Goal: Information Seeking & Learning: Learn about a topic

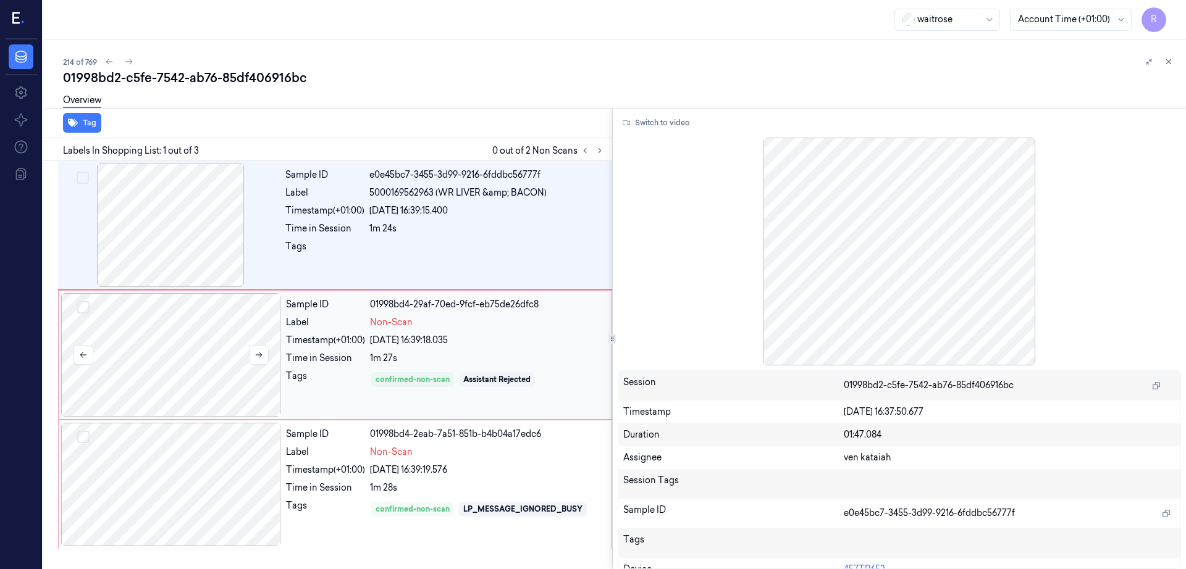
click at [188, 348] on div at bounding box center [171, 355] width 220 height 124
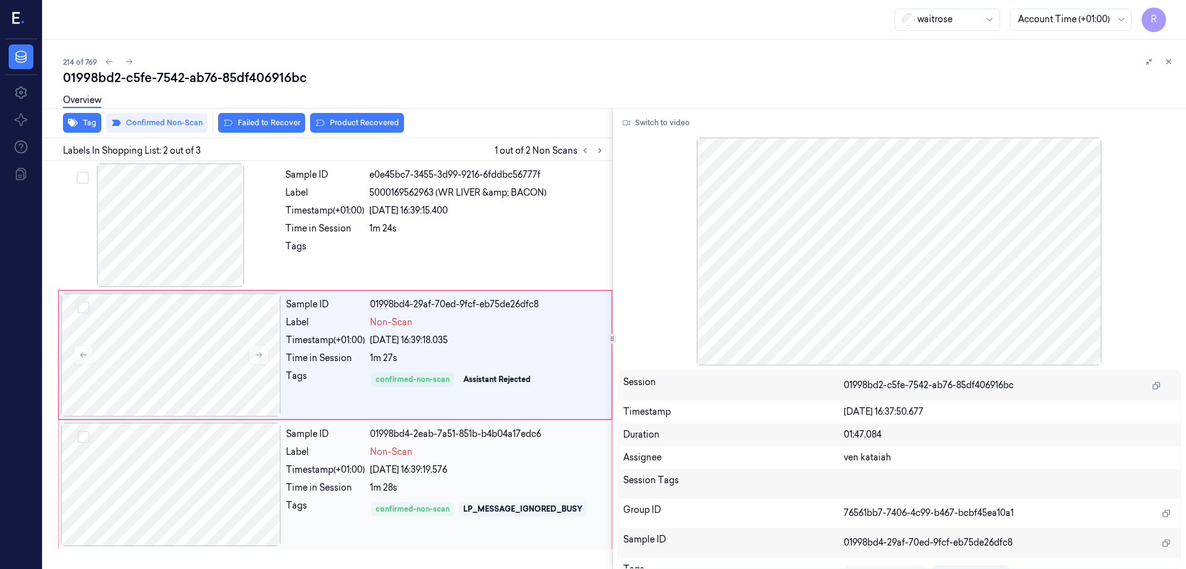
click at [181, 526] on div at bounding box center [171, 485] width 220 height 124
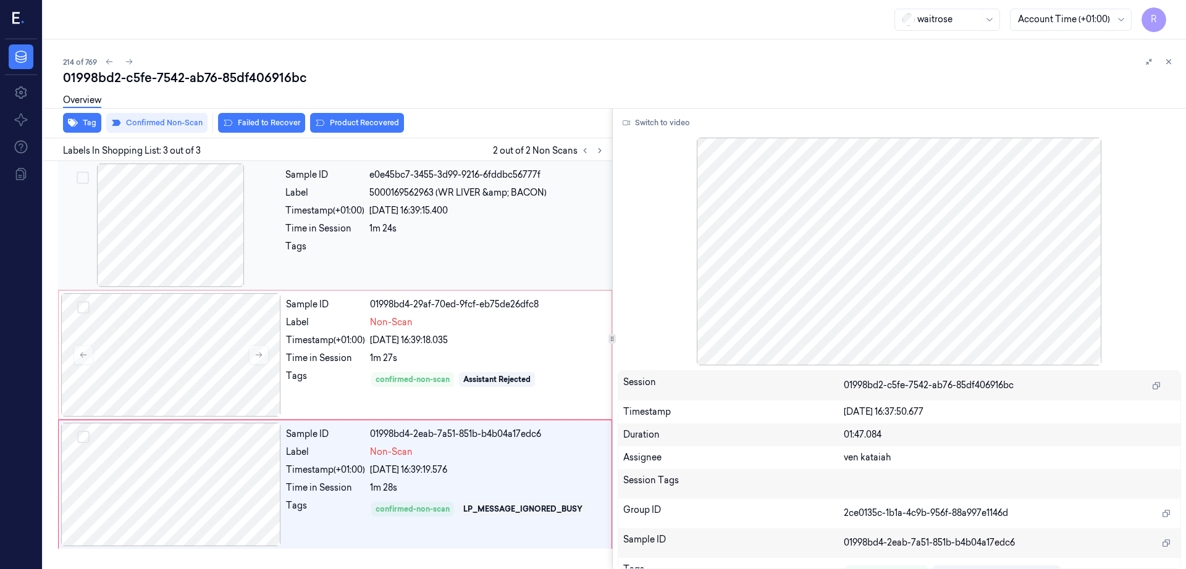
click at [156, 210] on div at bounding box center [171, 226] width 220 height 124
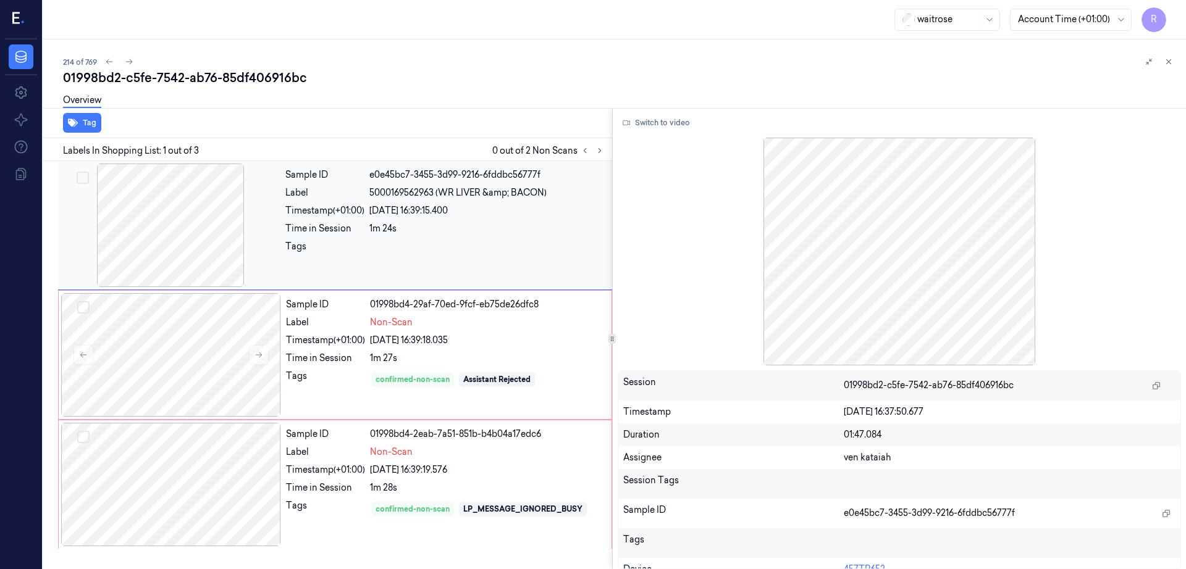
click at [165, 232] on div at bounding box center [171, 226] width 220 height 124
click at [674, 114] on button "Switch to video" at bounding box center [656, 123] width 77 height 20
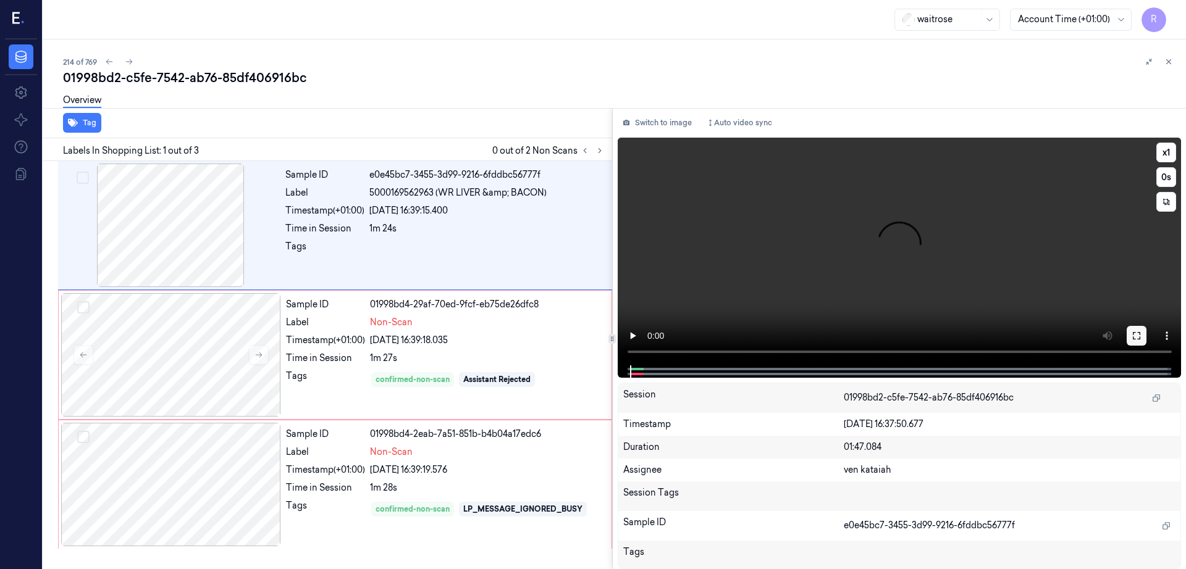
click at [1146, 337] on button at bounding box center [1136, 336] width 20 height 20
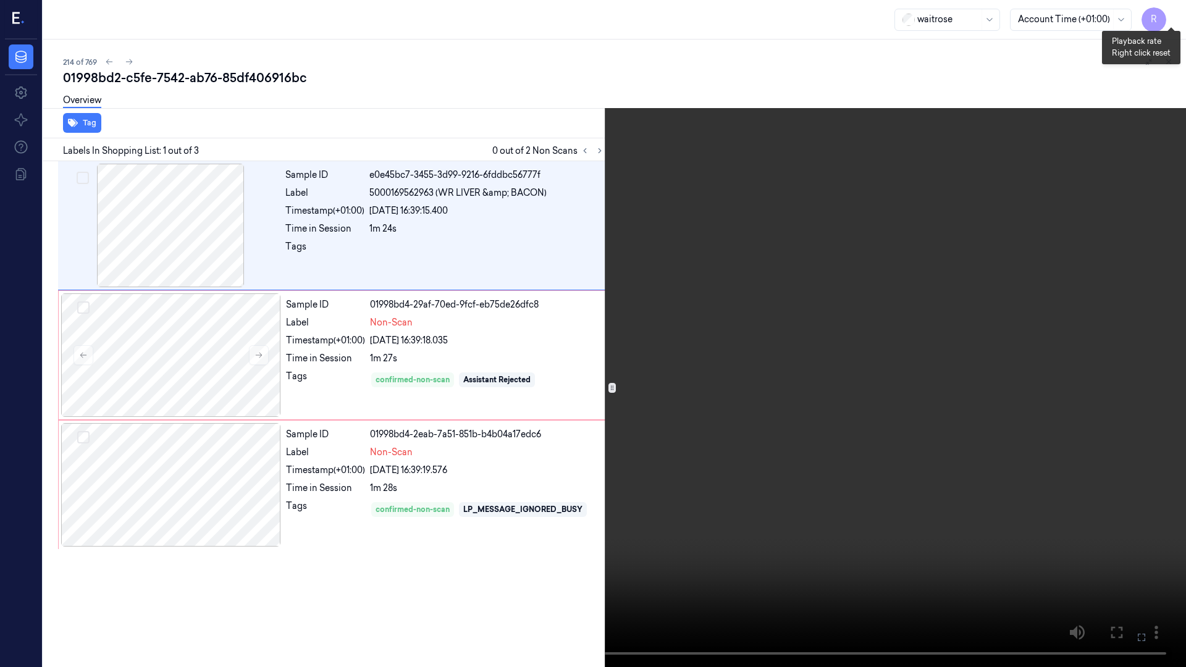
click at [1168, 19] on button "x 1" at bounding box center [1171, 15] width 20 height 20
click at [1168, 19] on button "x 2" at bounding box center [1171, 15] width 20 height 20
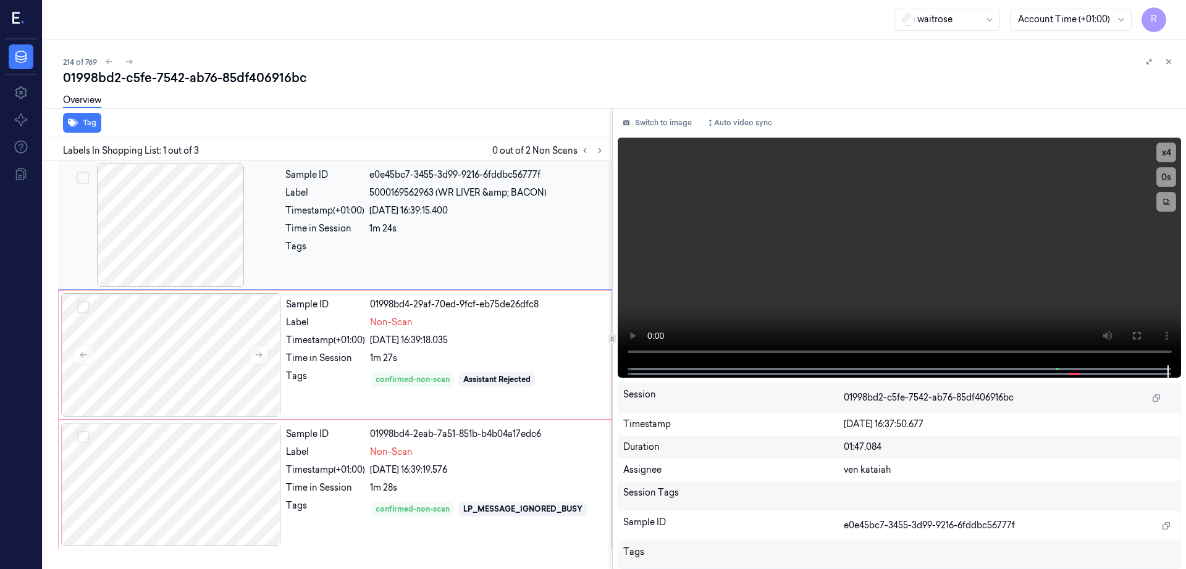
click at [195, 234] on div at bounding box center [171, 226] width 220 height 124
click at [1146, 337] on button at bounding box center [1136, 336] width 20 height 20
click at [235, 225] on div at bounding box center [171, 226] width 220 height 124
click at [1141, 332] on icon at bounding box center [1136, 336] width 10 height 10
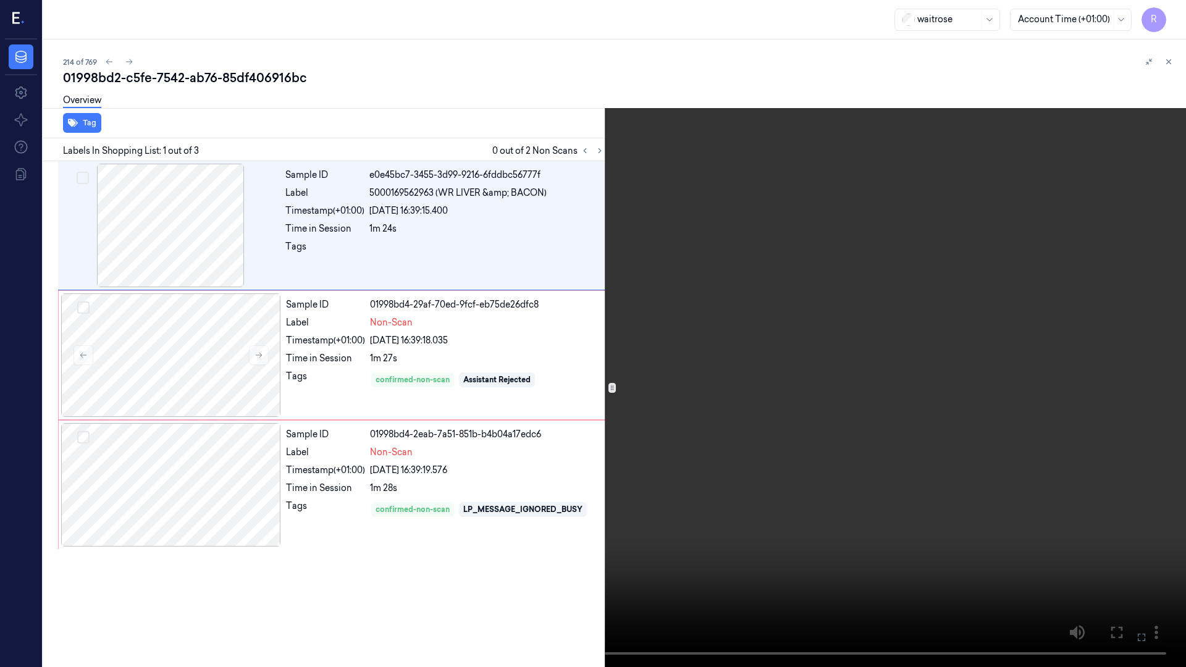
click at [728, 403] on video at bounding box center [593, 333] width 1186 height 667
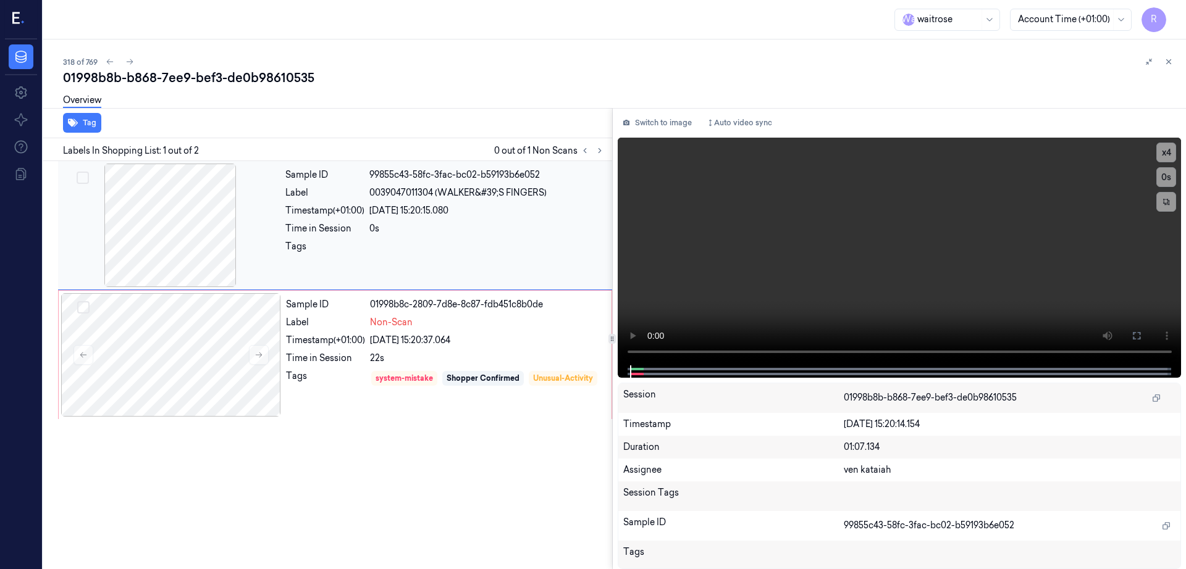
click at [142, 229] on div at bounding box center [171, 226] width 220 height 124
click at [1141, 333] on icon at bounding box center [1136, 336] width 10 height 10
click at [197, 351] on div at bounding box center [171, 355] width 220 height 124
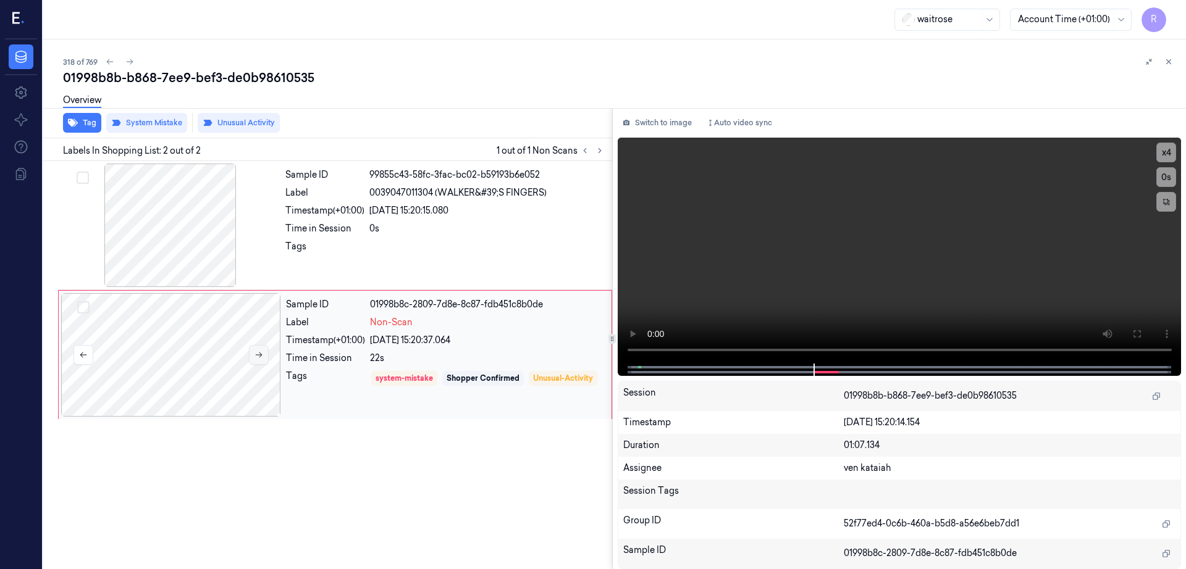
click at [253, 356] on button at bounding box center [259, 355] width 20 height 20
click at [214, 226] on div at bounding box center [171, 226] width 220 height 124
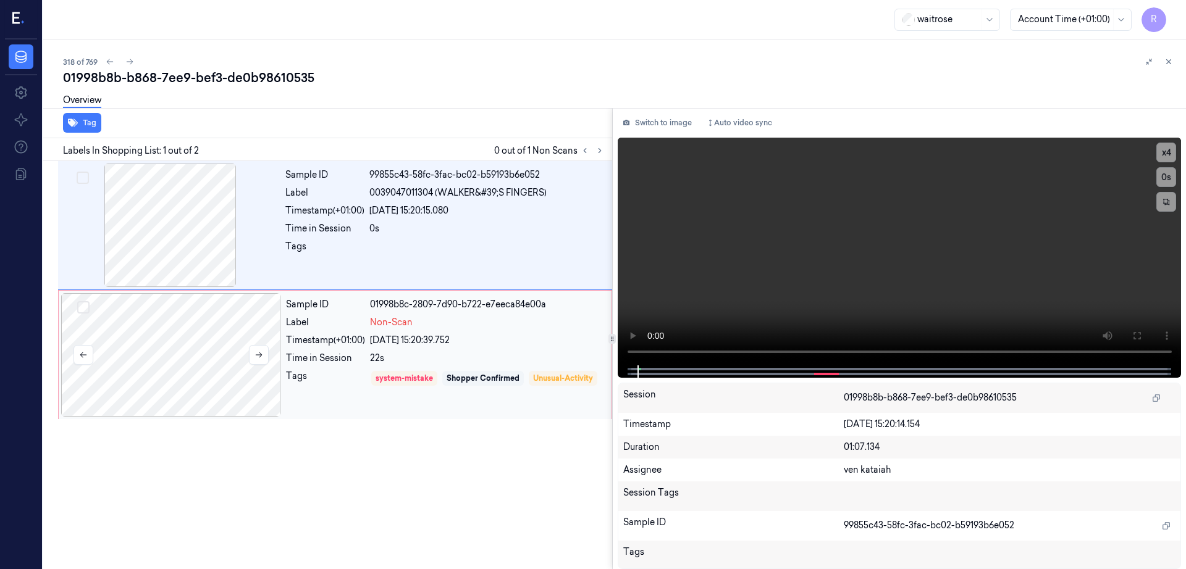
click at [173, 367] on div at bounding box center [171, 355] width 220 height 124
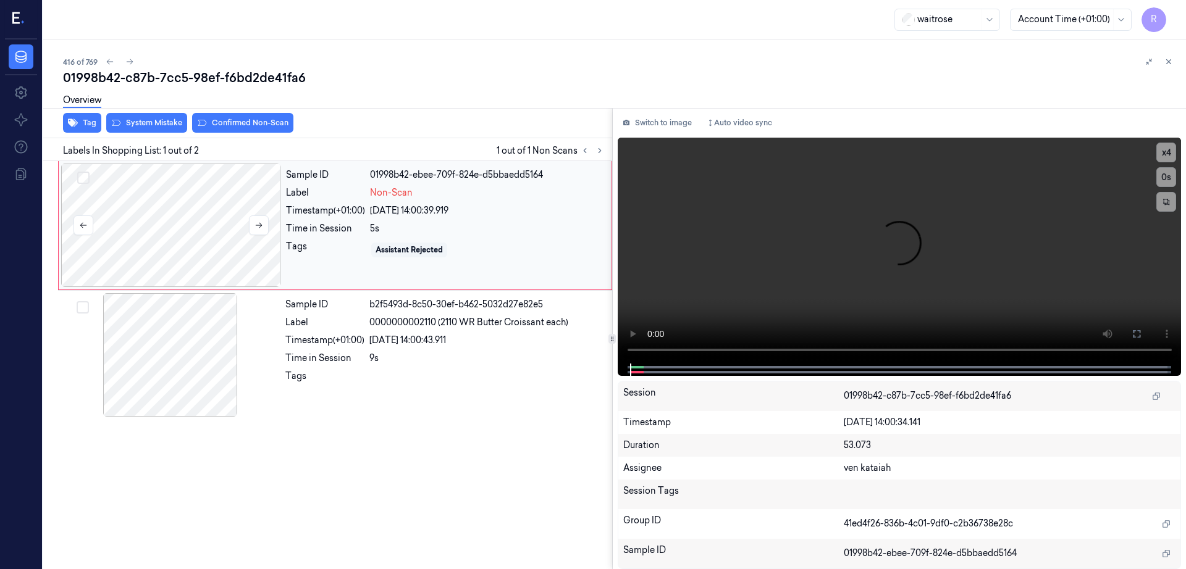
click at [212, 264] on div at bounding box center [171, 226] width 220 height 124
click at [260, 229] on icon at bounding box center [258, 225] width 9 height 9
click at [1146, 329] on button at bounding box center [1136, 334] width 20 height 20
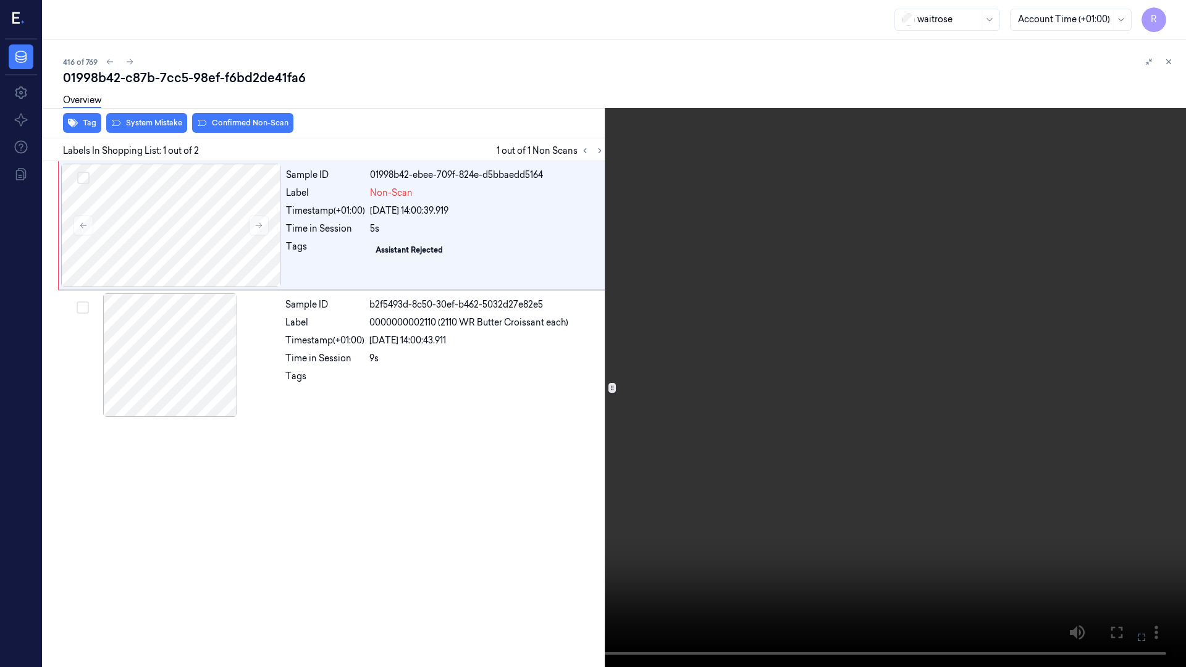
click at [611, 404] on video at bounding box center [593, 333] width 1186 height 667
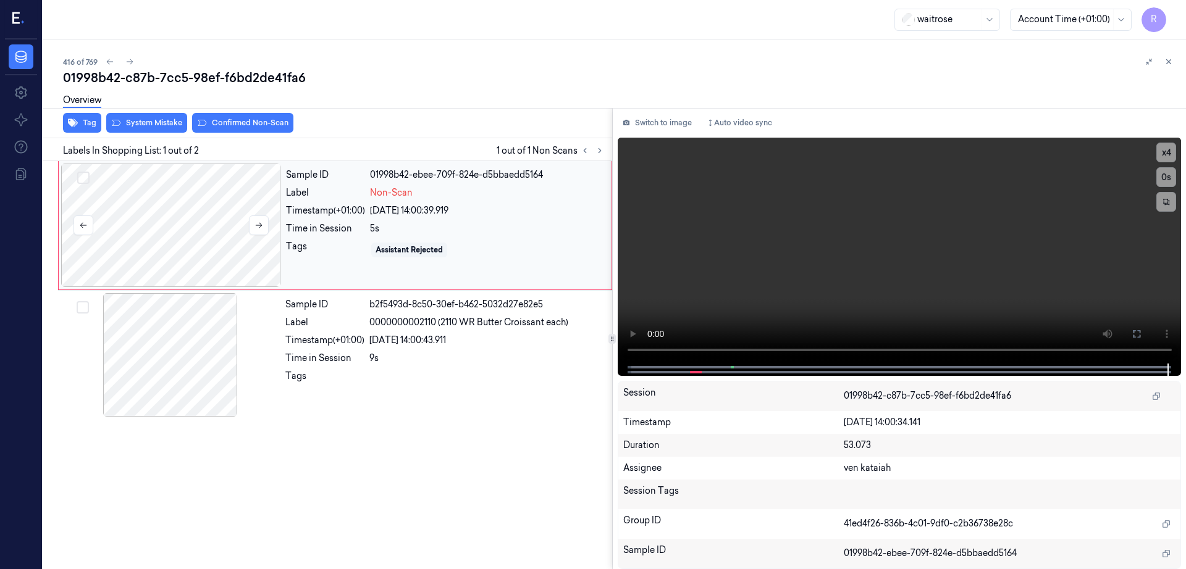
click at [216, 223] on div at bounding box center [171, 226] width 220 height 124
click at [256, 226] on icon at bounding box center [258, 225] width 9 height 9
click at [183, 253] on div at bounding box center [171, 226] width 220 height 124
click at [218, 249] on div at bounding box center [171, 226] width 220 height 124
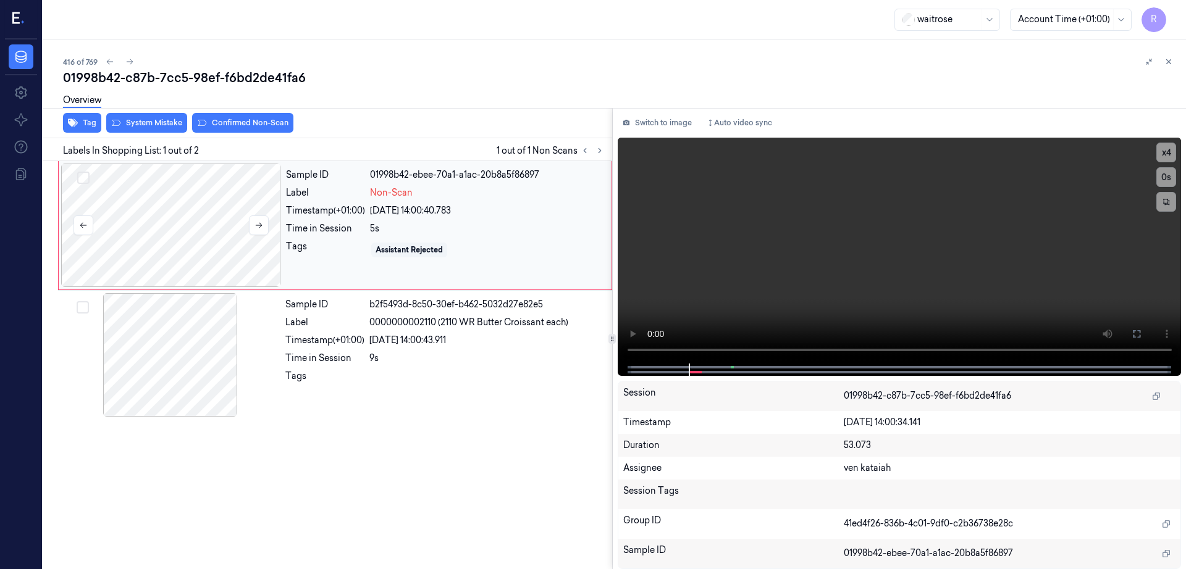
click at [218, 246] on div at bounding box center [171, 226] width 220 height 124
click at [145, 272] on div at bounding box center [171, 226] width 220 height 124
click at [261, 216] on button at bounding box center [259, 226] width 20 height 20
click at [252, 230] on button at bounding box center [259, 226] width 20 height 20
click at [674, 119] on button "Switch to image" at bounding box center [657, 123] width 79 height 20
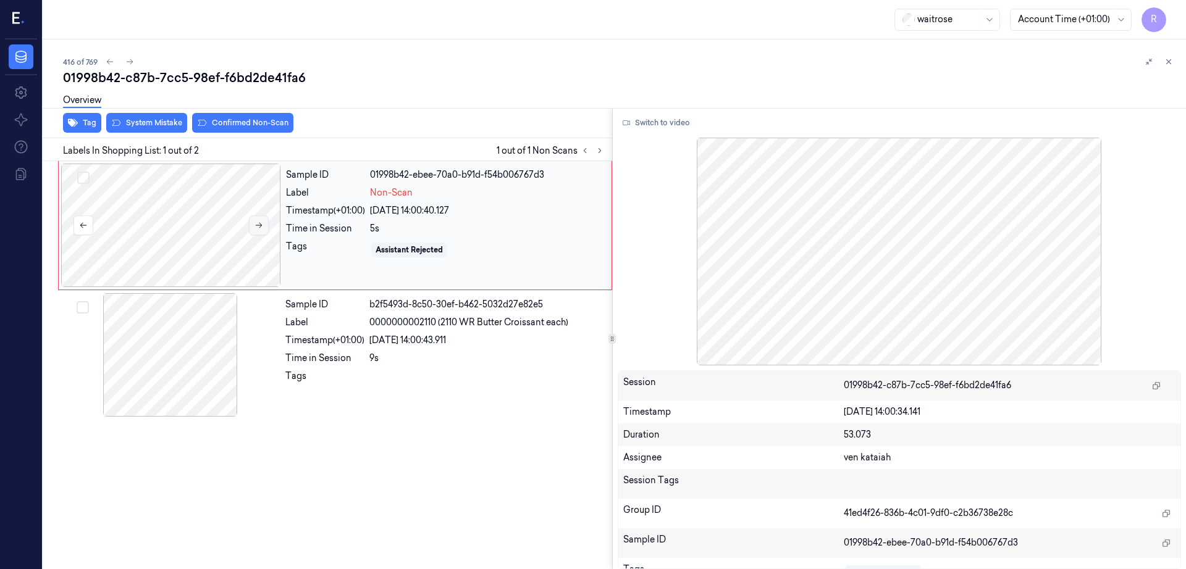
click at [264, 225] on button at bounding box center [259, 226] width 20 height 20
click at [256, 227] on icon at bounding box center [258, 225] width 9 height 9
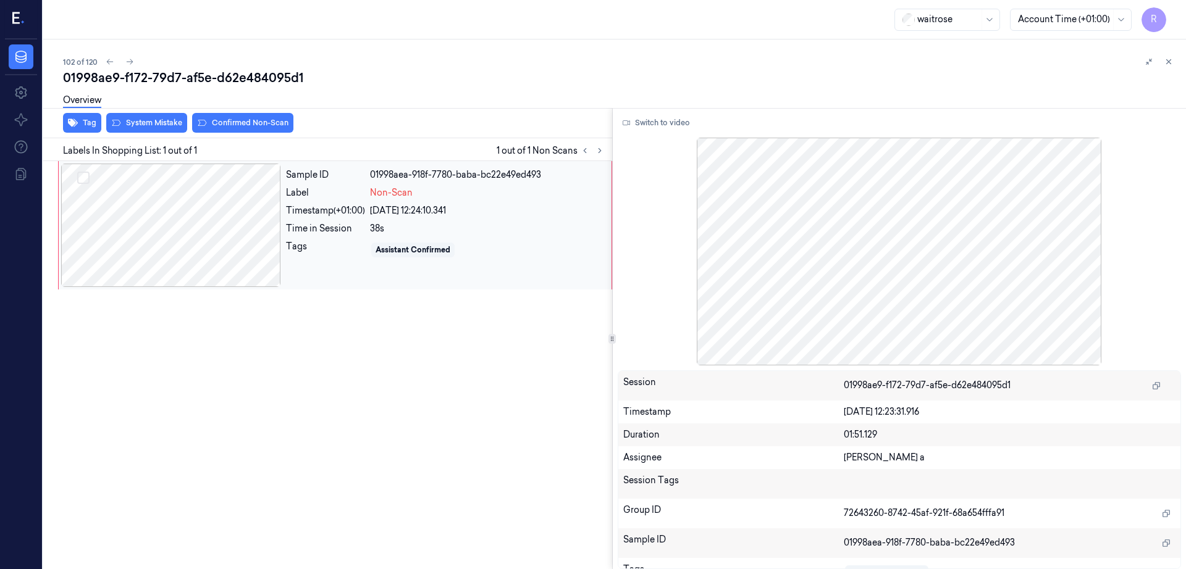
drag, startPoint x: 185, startPoint y: 245, endPoint x: 188, endPoint y: 254, distance: 9.0
click at [186, 251] on div at bounding box center [171, 226] width 220 height 124
click at [658, 125] on button "Switch to video" at bounding box center [656, 123] width 77 height 20
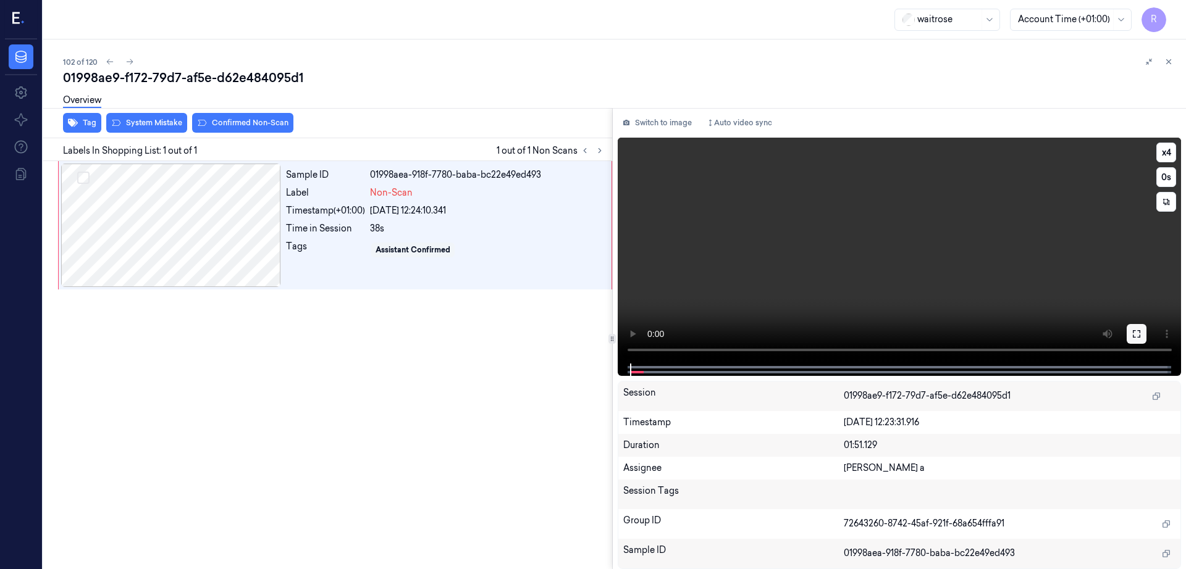
click at [1141, 339] on icon at bounding box center [1136, 334] width 10 height 10
click at [238, 223] on div at bounding box center [171, 226] width 220 height 124
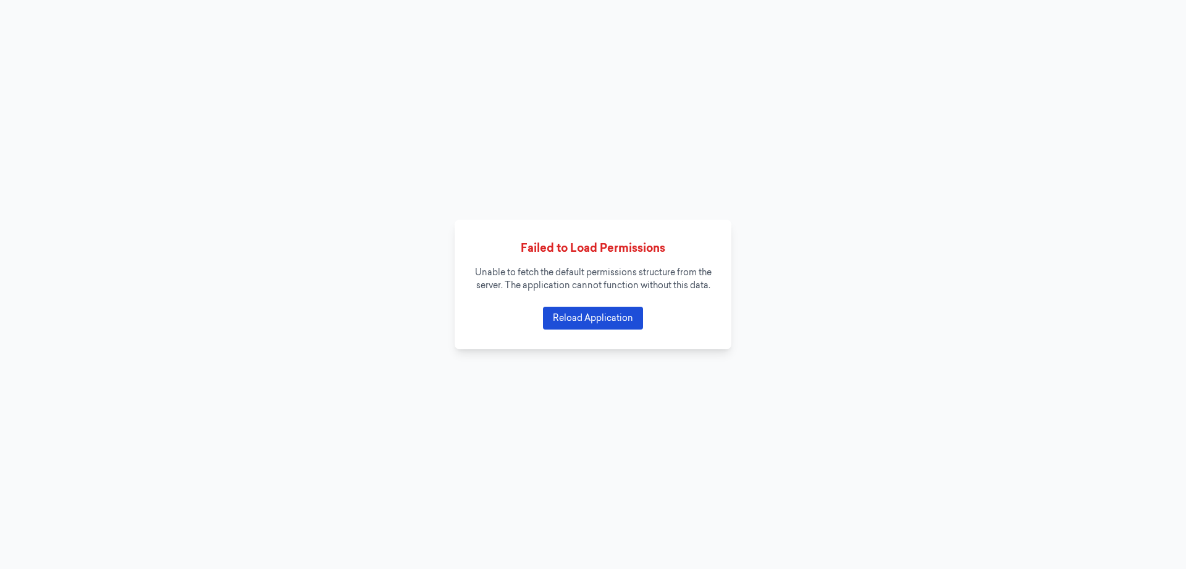
click at [601, 323] on button "Reload Application" at bounding box center [593, 318] width 100 height 23
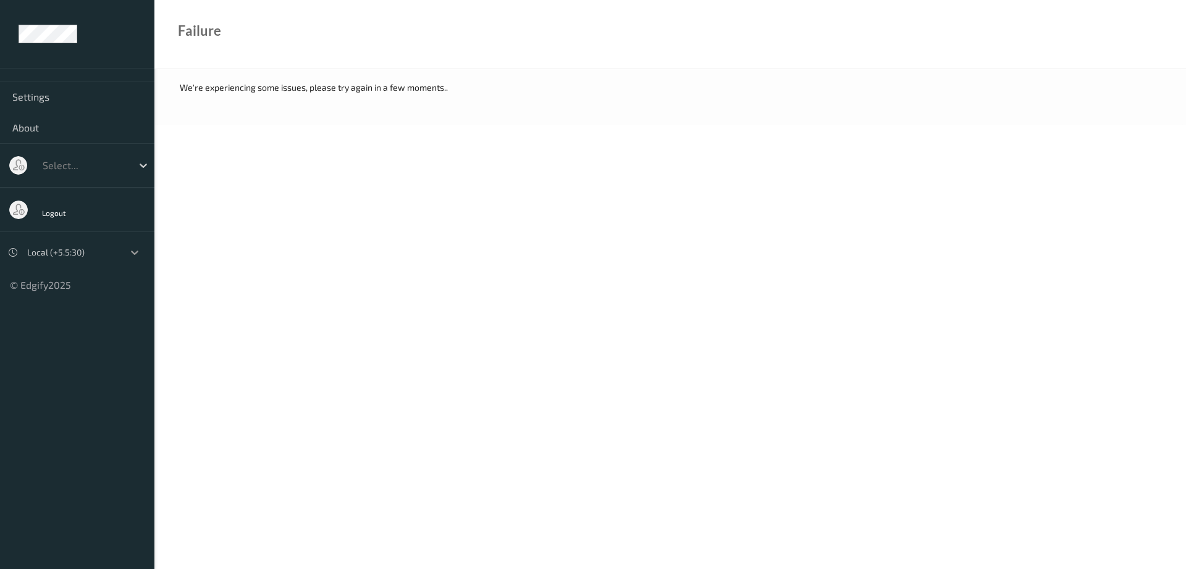
click at [136, 254] on icon at bounding box center [134, 252] width 12 height 12
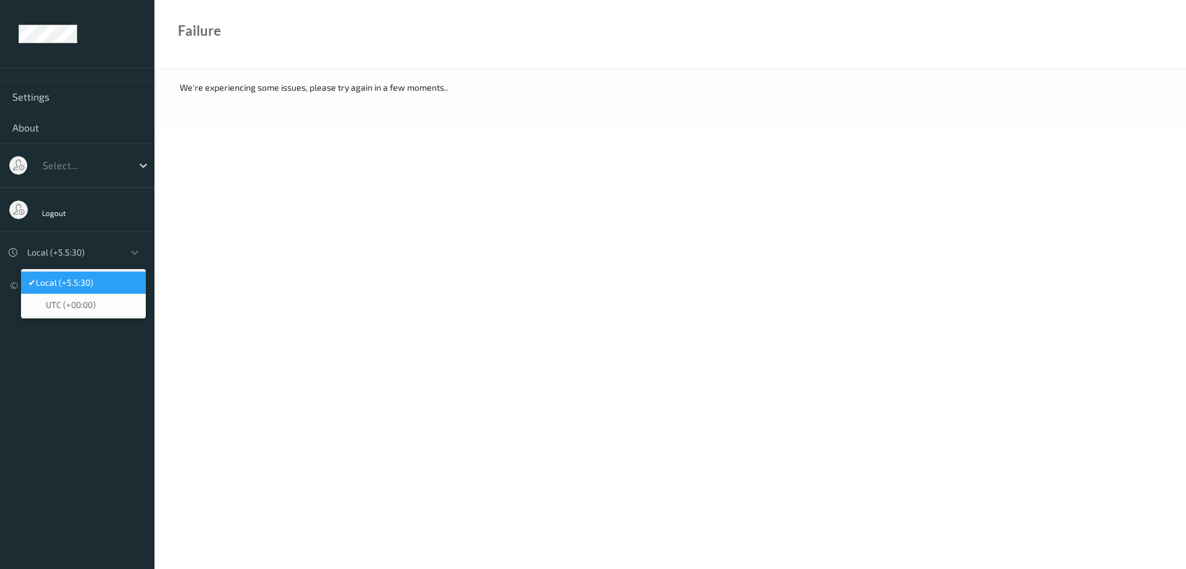
click at [88, 283] on span "Local (+5.5:30)" at bounding box center [64, 283] width 57 height 12
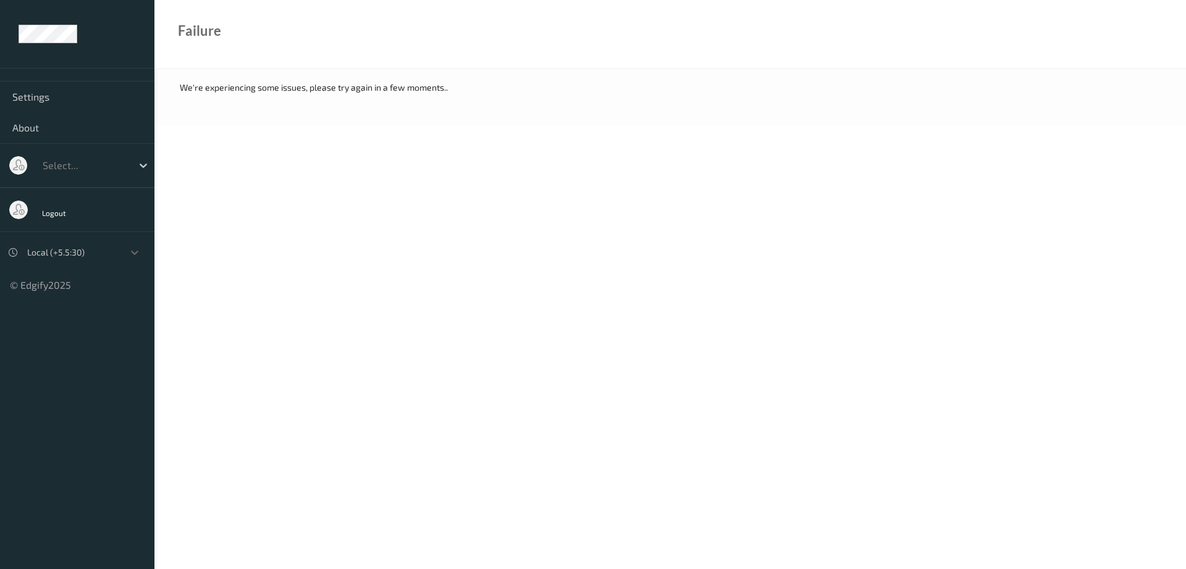
click at [305, 288] on body "Settings About Select... Logout option Local (+5.5:30), selected. Select is foc…" at bounding box center [593, 284] width 1186 height 569
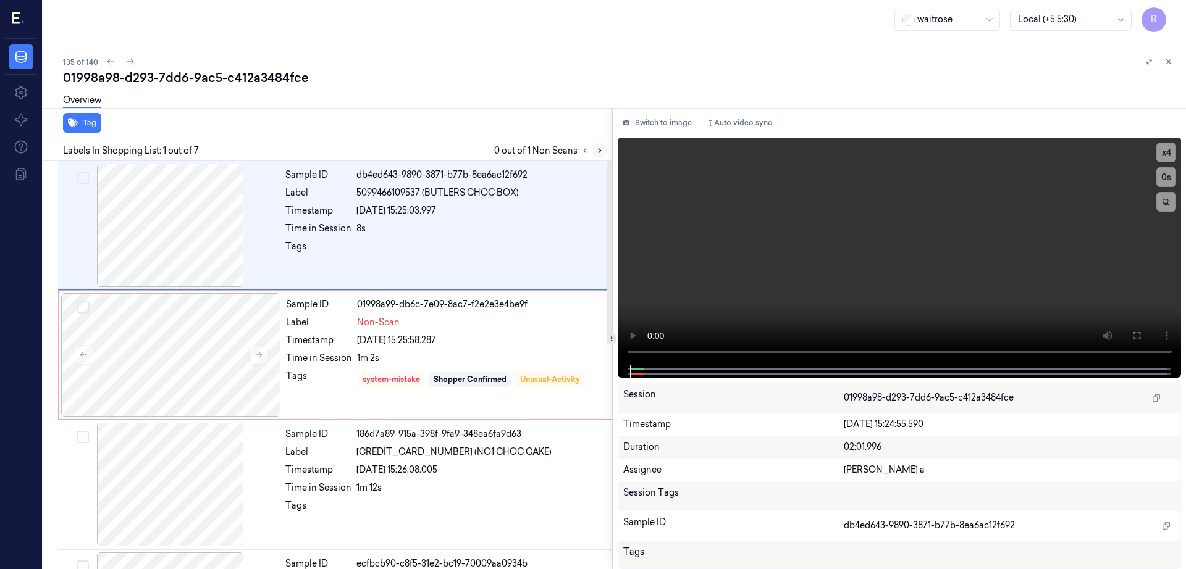
click at [604, 151] on icon at bounding box center [599, 150] width 9 height 9
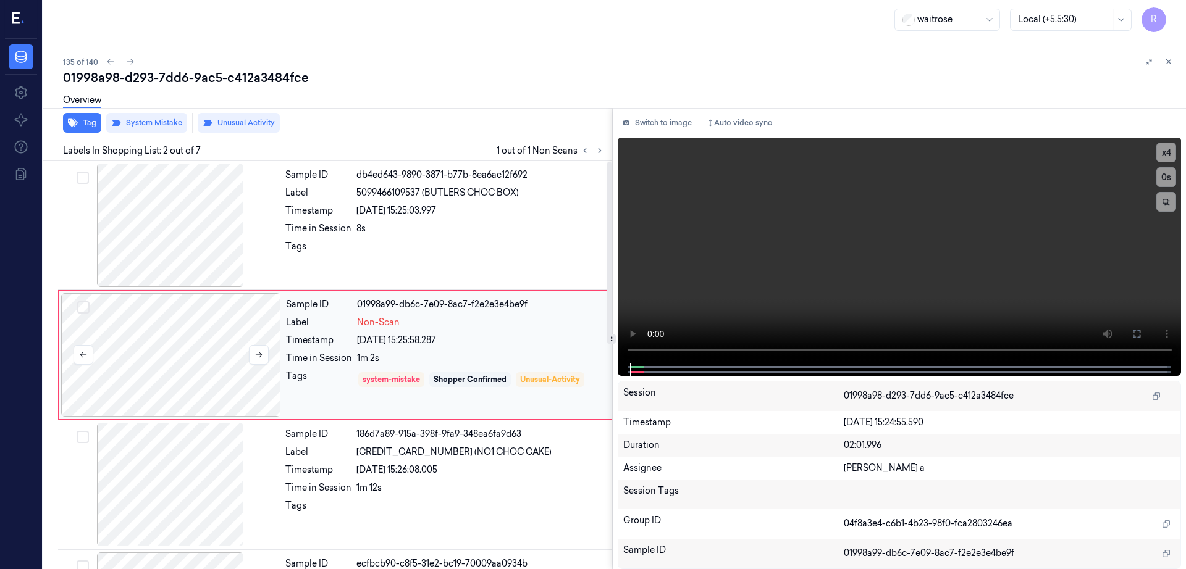
click at [232, 350] on div at bounding box center [171, 355] width 220 height 124
click at [259, 356] on icon at bounding box center [258, 355] width 9 height 9
click at [203, 372] on div at bounding box center [171, 355] width 220 height 124
click at [249, 364] on div at bounding box center [259, 355] width 20 height 20
click at [196, 369] on div at bounding box center [171, 355] width 220 height 124
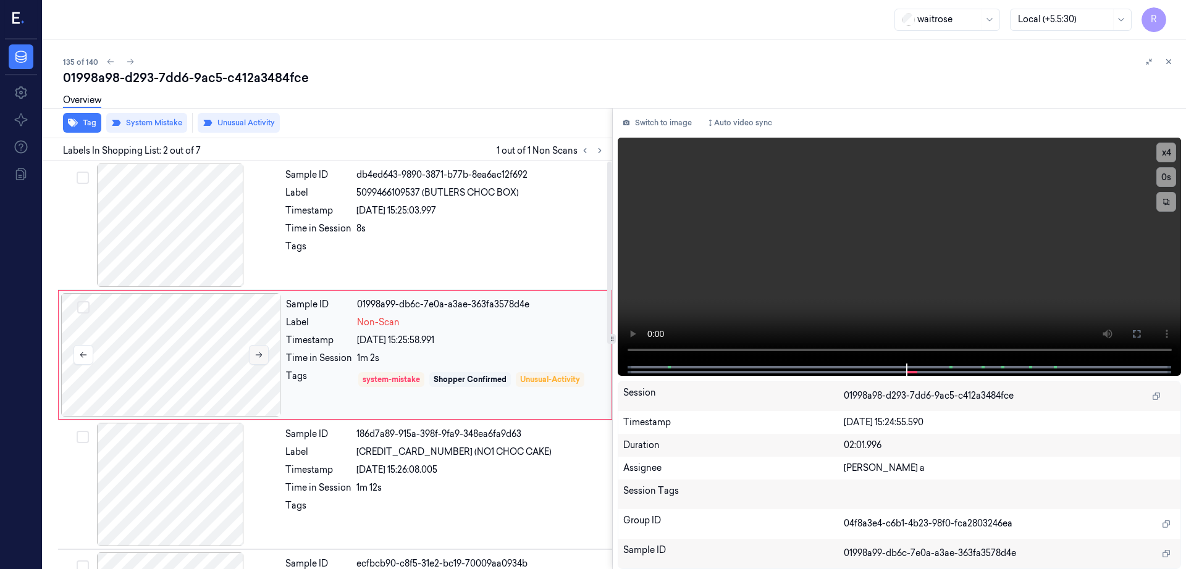
click at [260, 351] on icon at bounding box center [258, 355] width 9 height 9
click at [254, 346] on button at bounding box center [259, 355] width 20 height 20
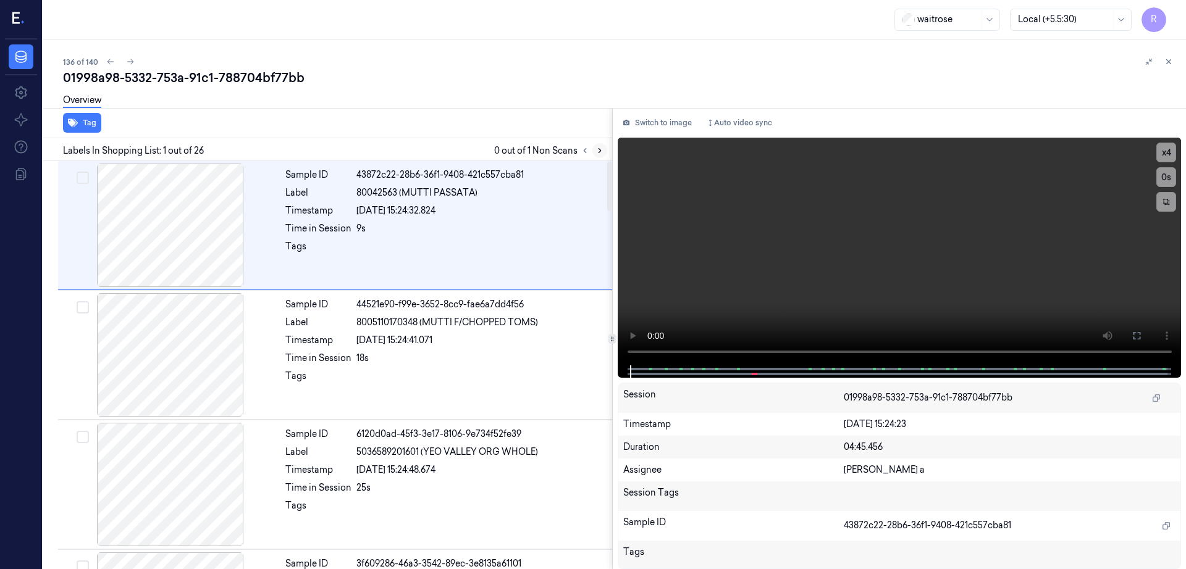
click at [604, 154] on icon at bounding box center [599, 150] width 9 height 9
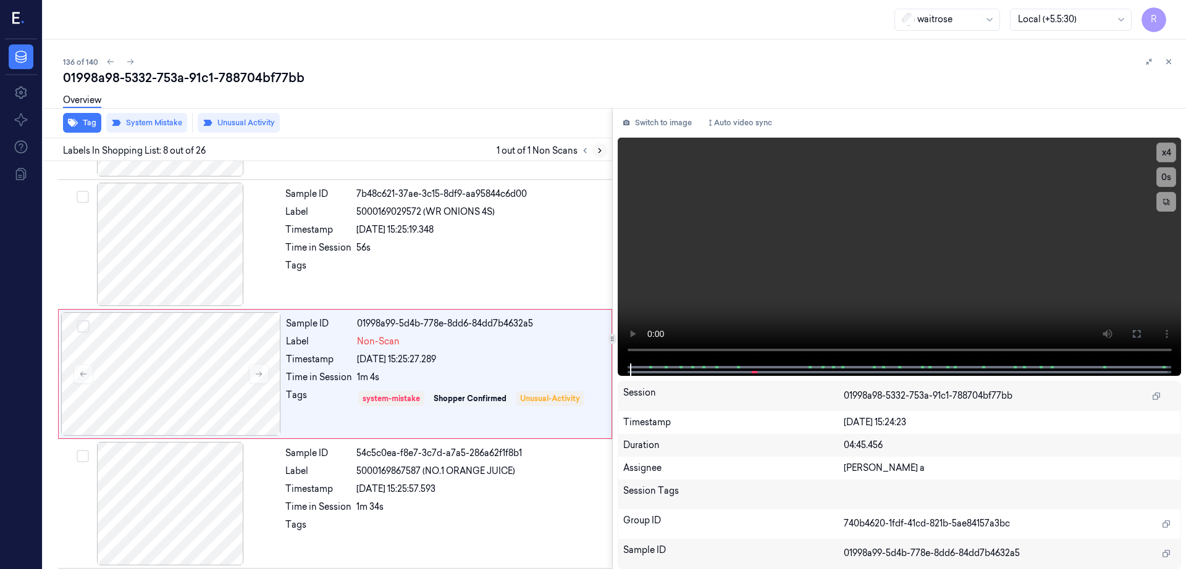
scroll to position [768, 0]
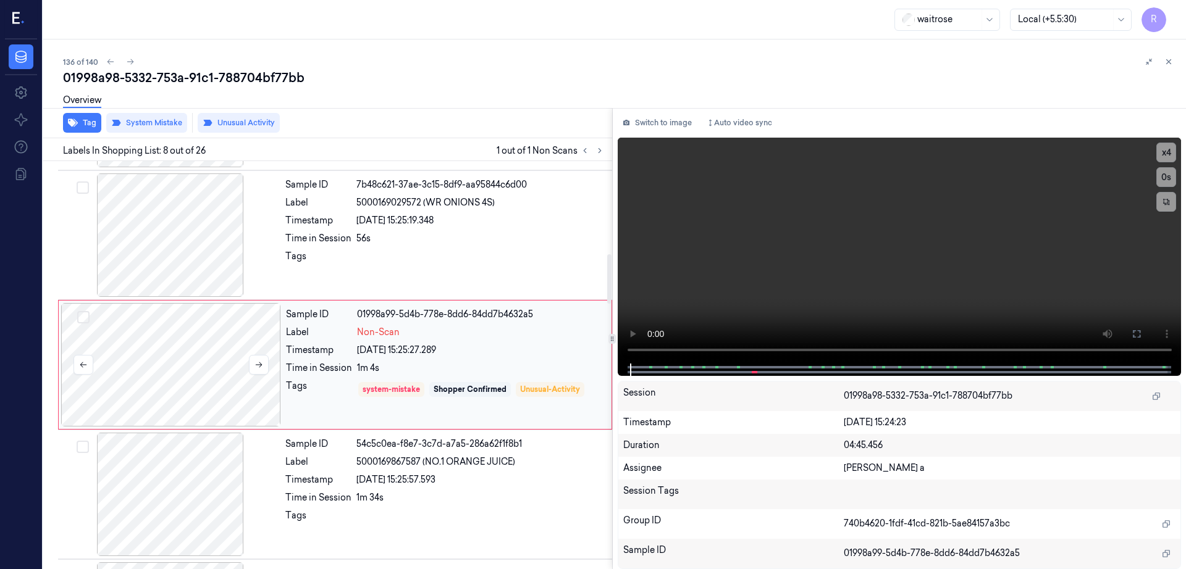
click at [191, 365] on div at bounding box center [171, 365] width 220 height 124
click at [256, 367] on icon at bounding box center [258, 365] width 9 height 9
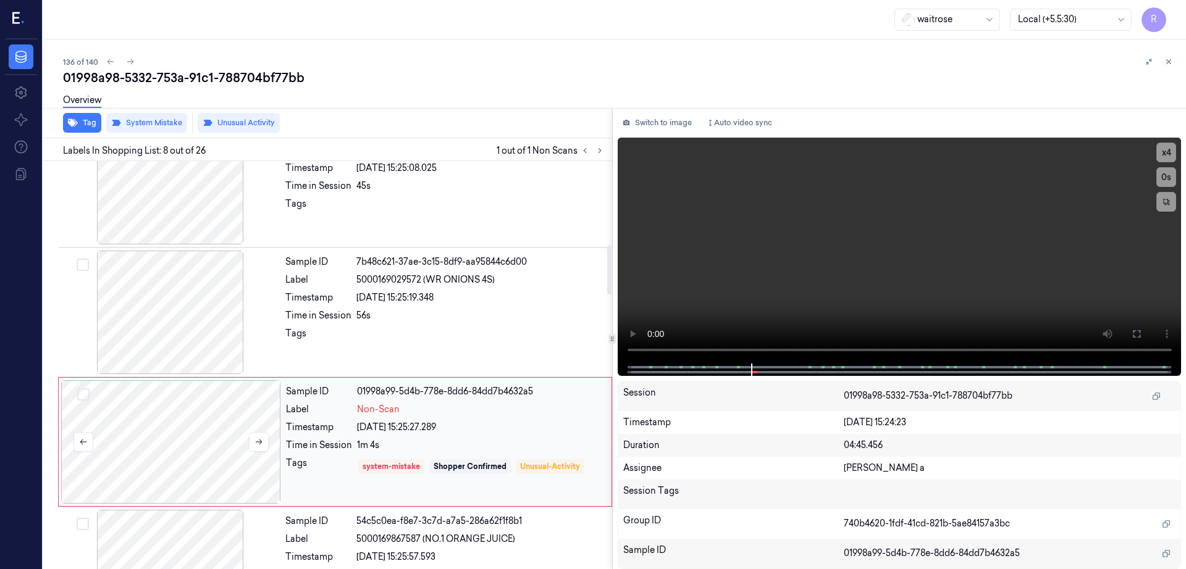
click at [190, 430] on div at bounding box center [171, 442] width 220 height 124
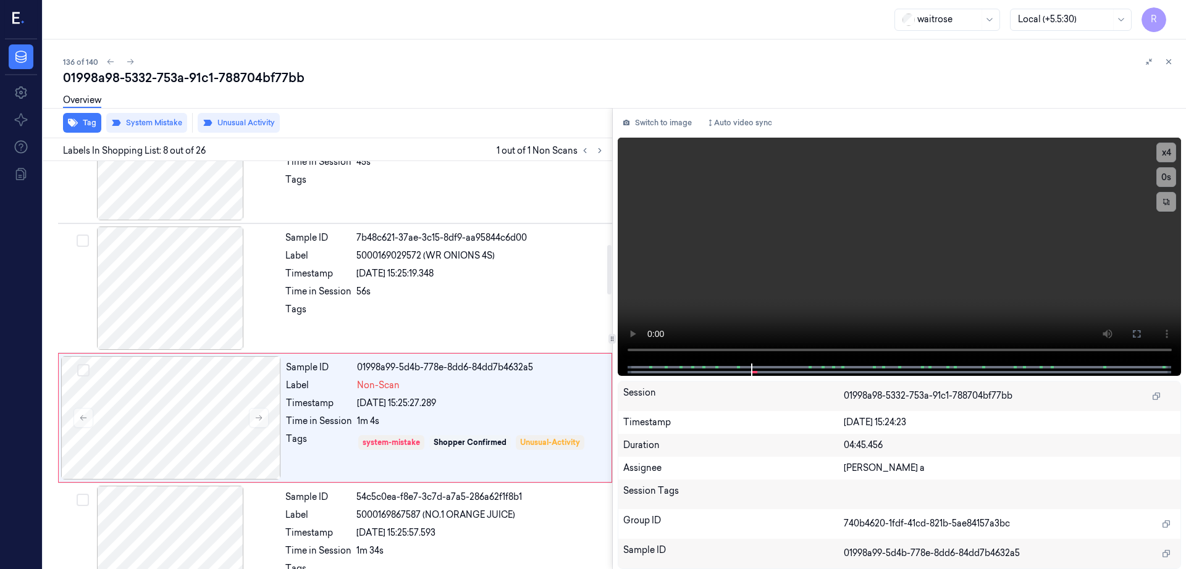
scroll to position [691, 0]
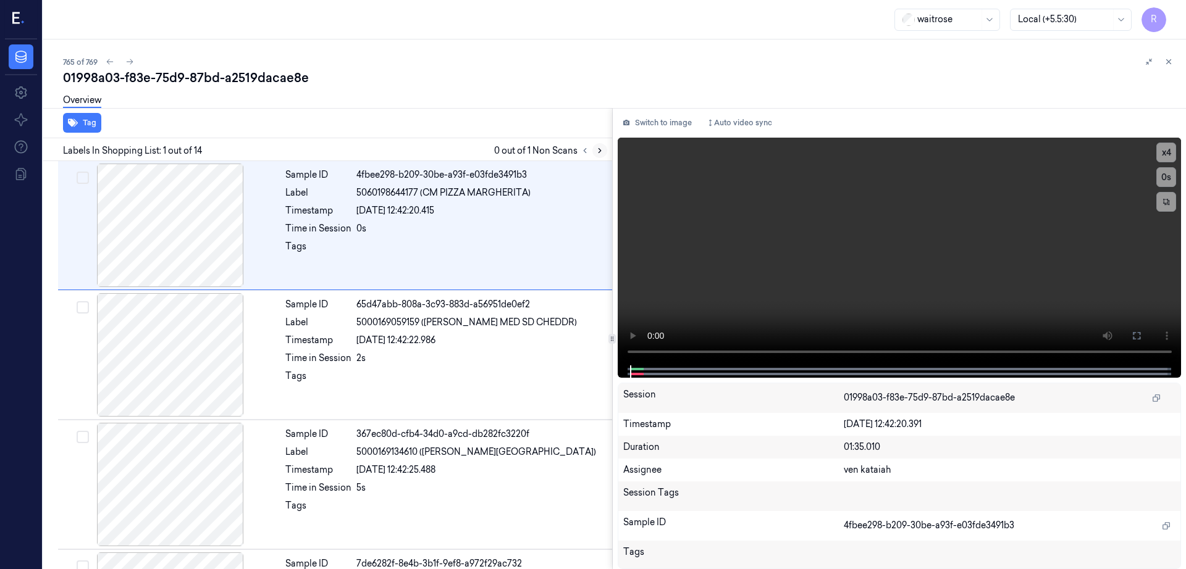
click at [604, 148] on icon at bounding box center [599, 150] width 9 height 9
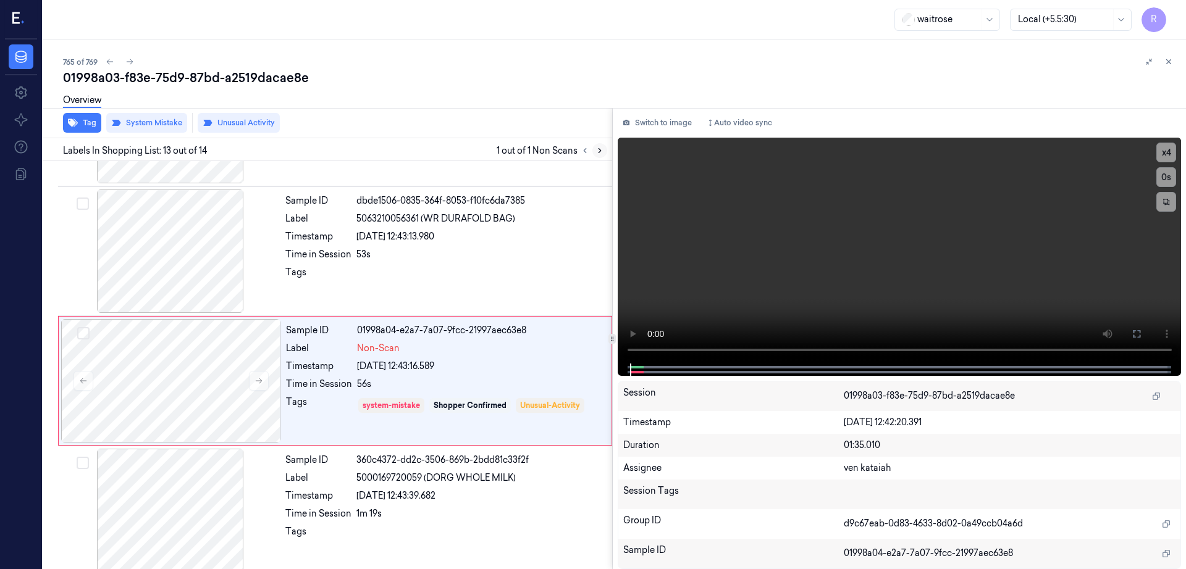
scroll to position [1411, 0]
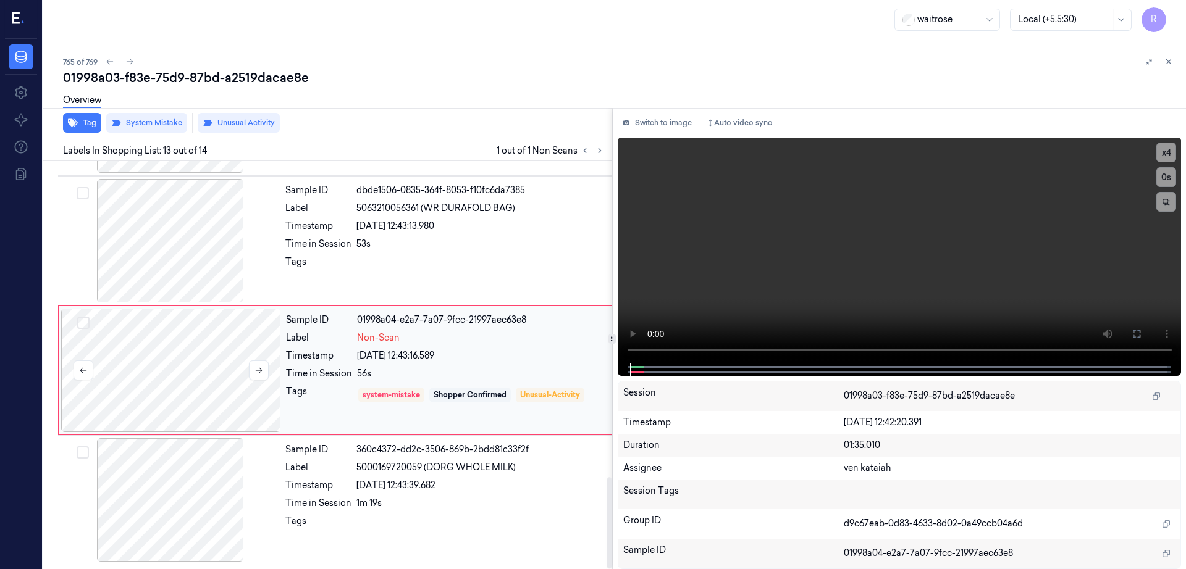
click at [176, 371] on div at bounding box center [171, 371] width 220 height 124
click at [261, 363] on button at bounding box center [259, 371] width 20 height 20
click at [258, 372] on icon at bounding box center [258, 370] width 9 height 9
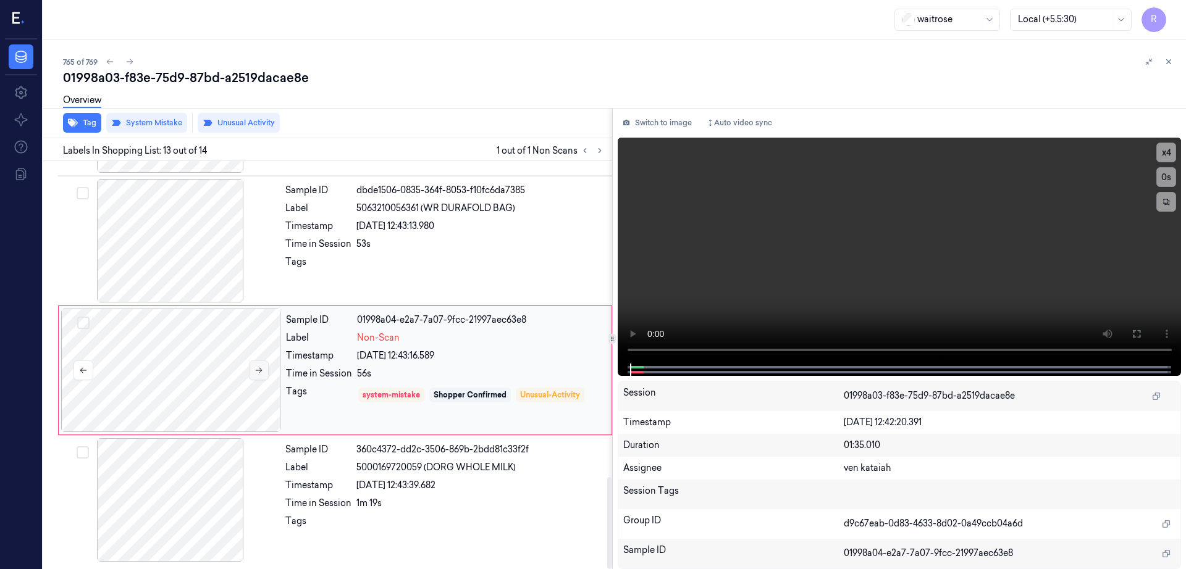
click at [258, 372] on icon at bounding box center [258, 370] width 9 height 9
click at [177, 252] on div at bounding box center [171, 241] width 220 height 124
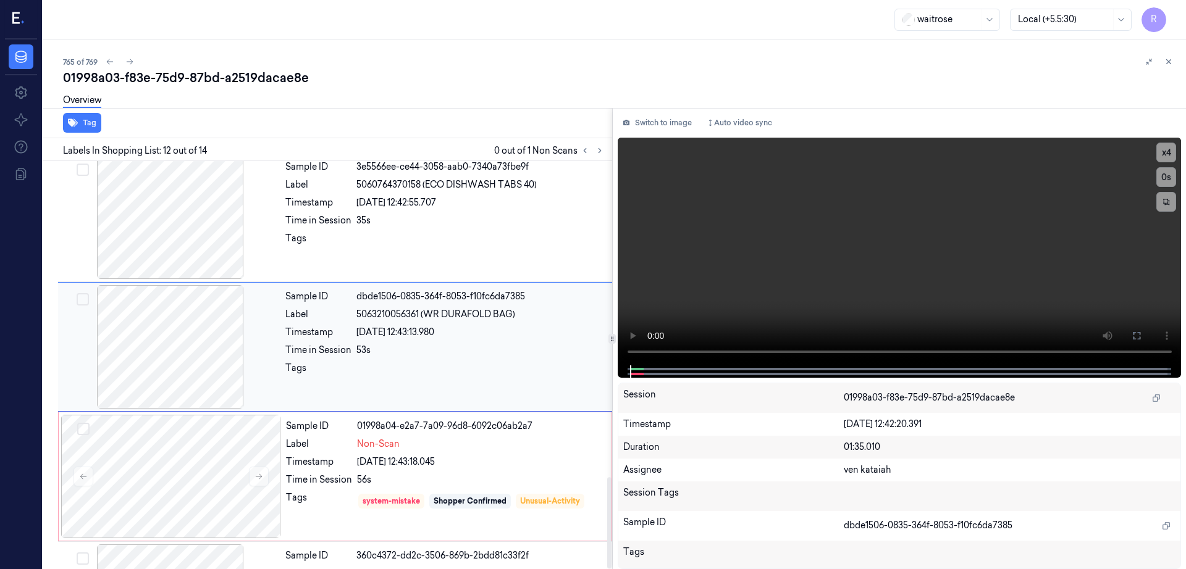
scroll to position [1287, 0]
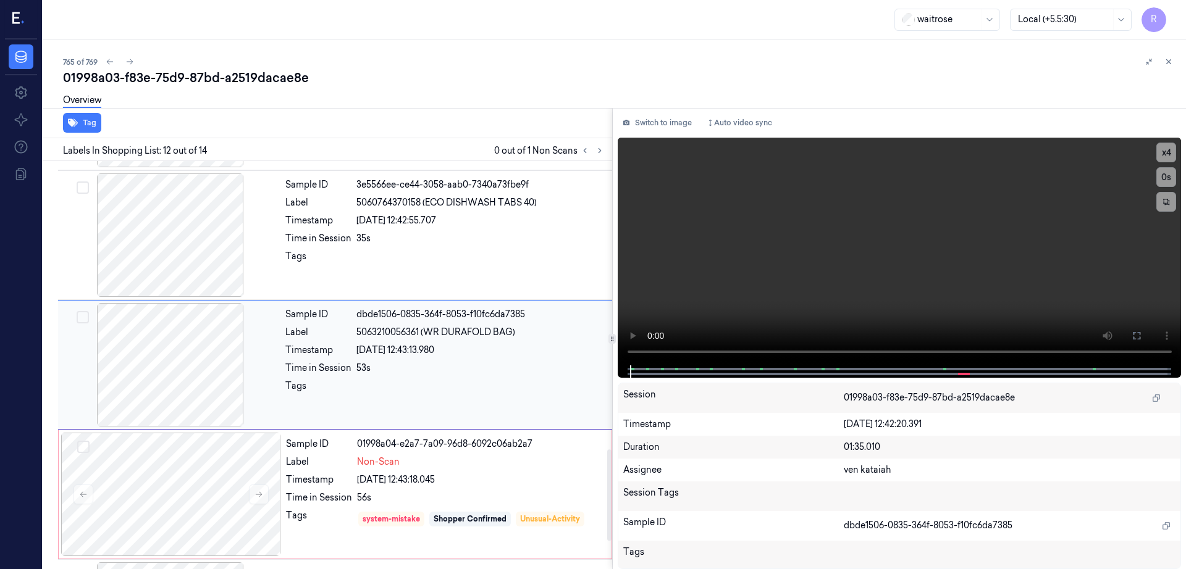
click at [195, 355] on div at bounding box center [171, 365] width 220 height 124
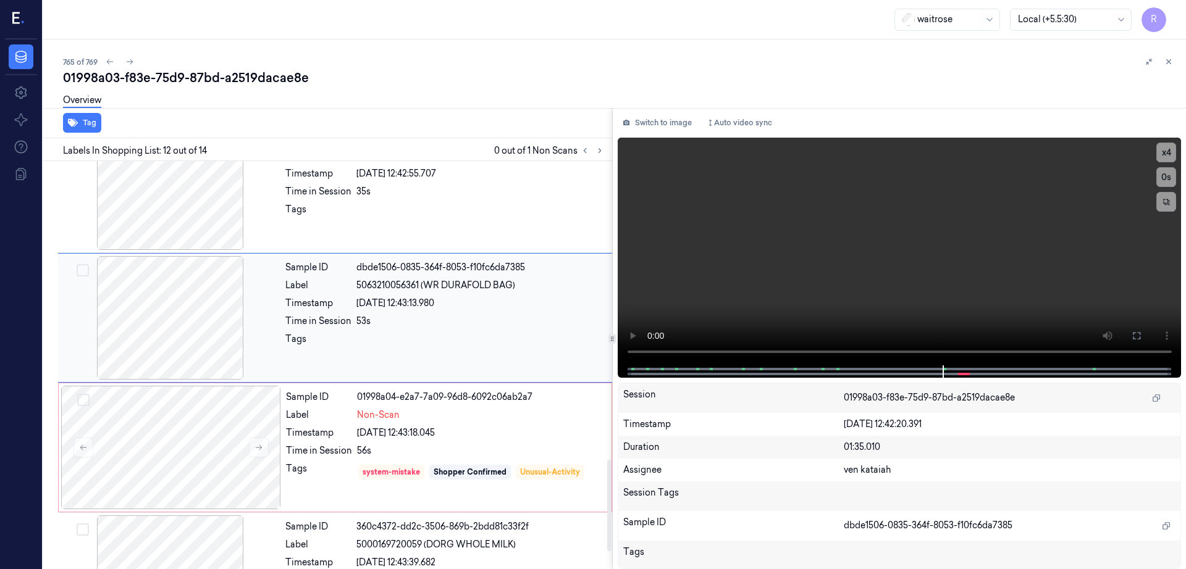
click at [174, 307] on div at bounding box center [171, 318] width 220 height 124
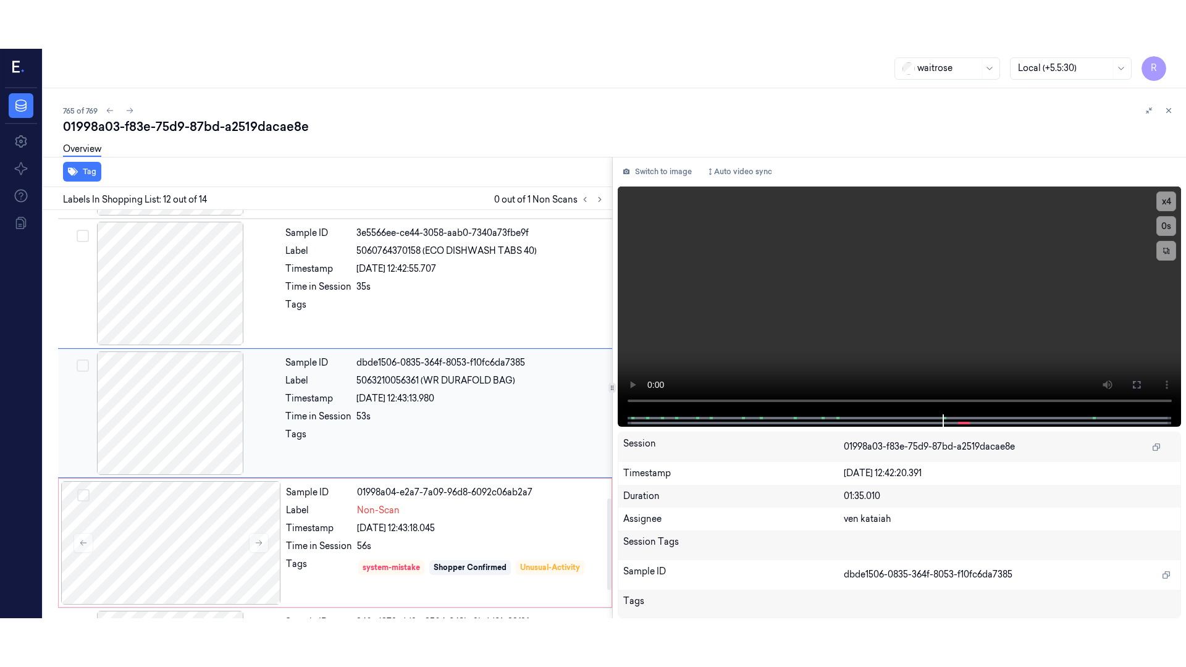
scroll to position [1287, 0]
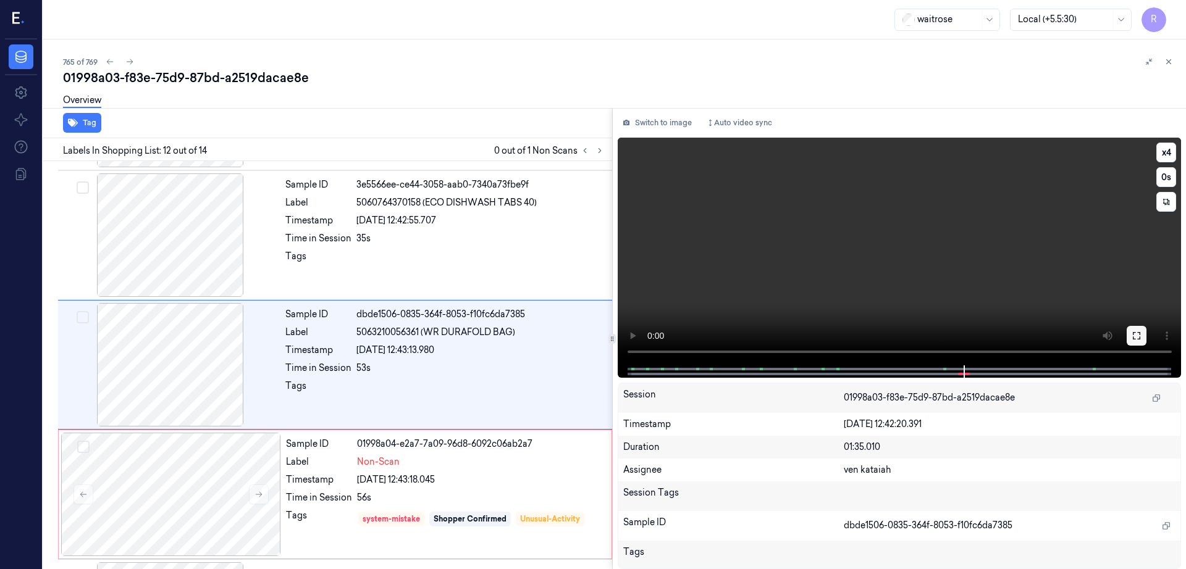
click at [1146, 335] on button at bounding box center [1136, 336] width 20 height 20
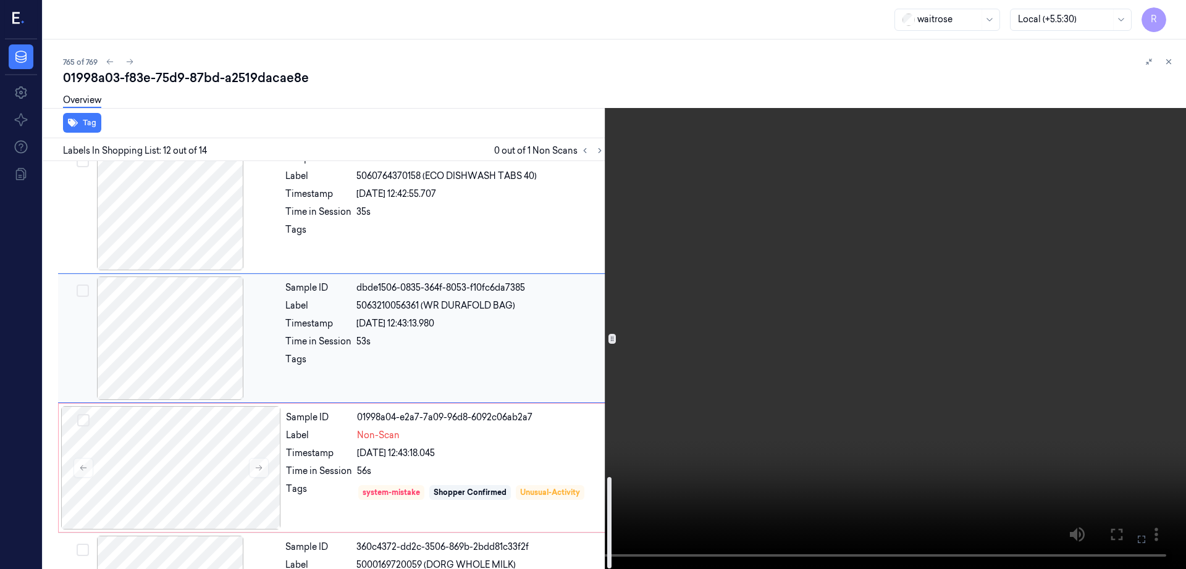
scroll to position [1411, 0]
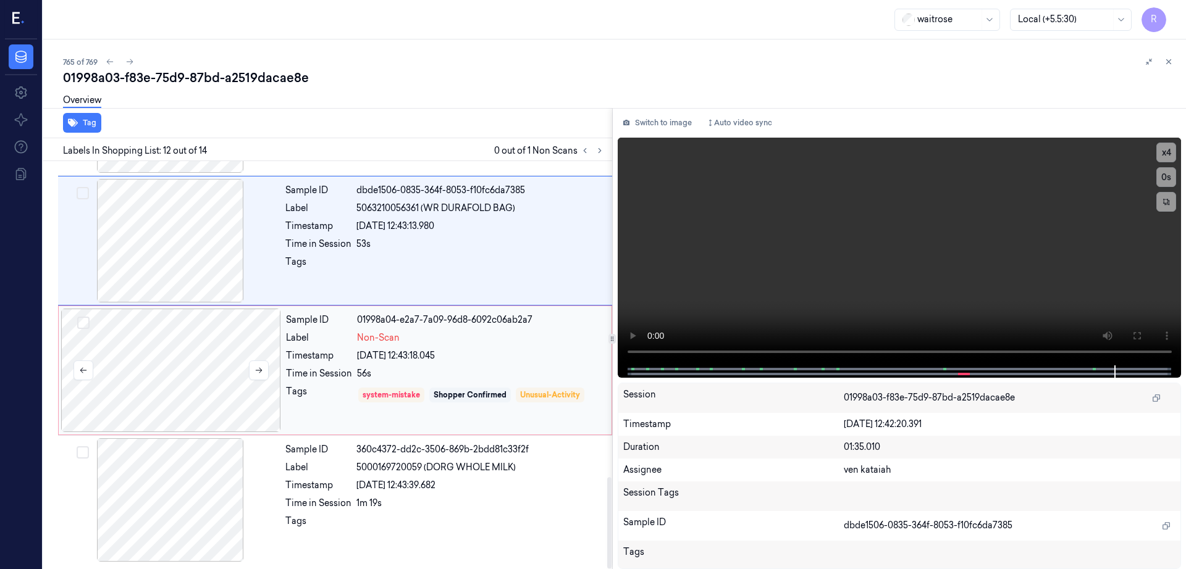
click at [204, 384] on div at bounding box center [171, 371] width 220 height 124
